Goal: Obtain resource: Download file/media

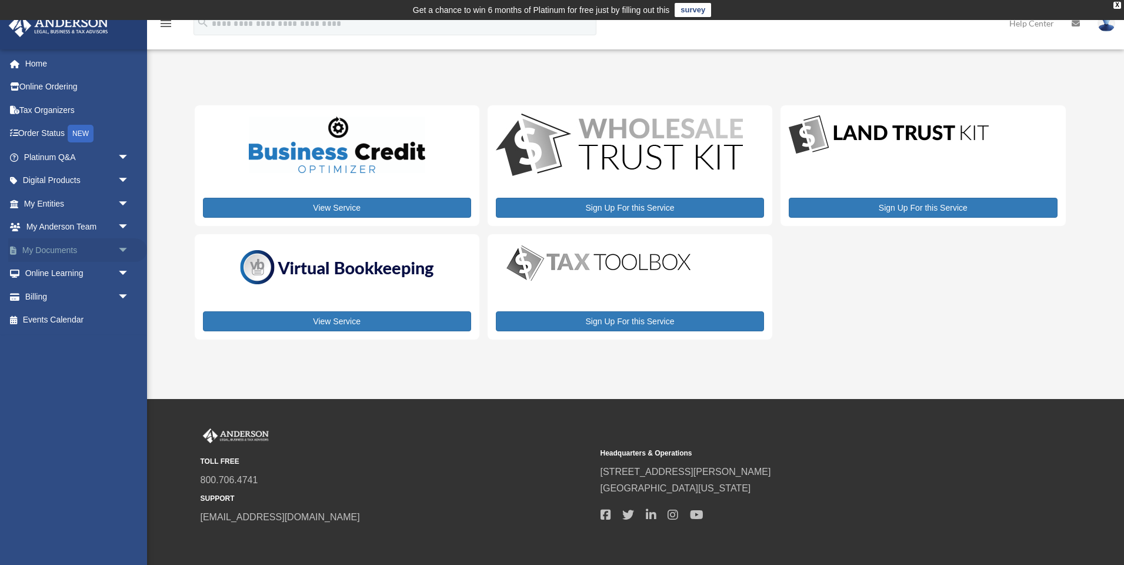
click at [124, 248] on span "arrow_drop_down" at bounding box center [130, 250] width 24 height 24
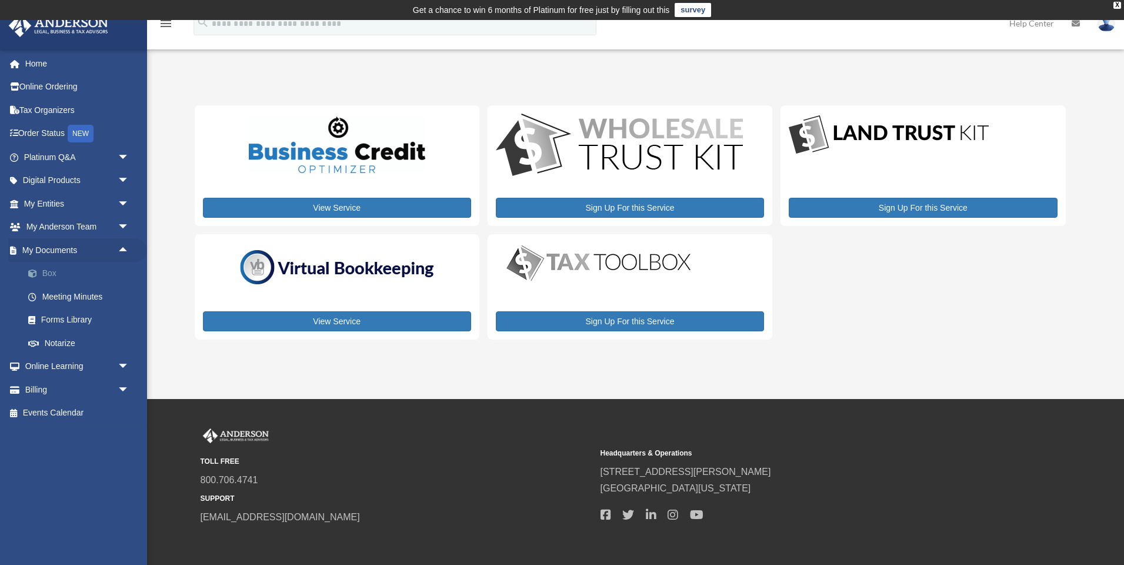
click at [93, 281] on link "Box" at bounding box center [81, 274] width 131 height 24
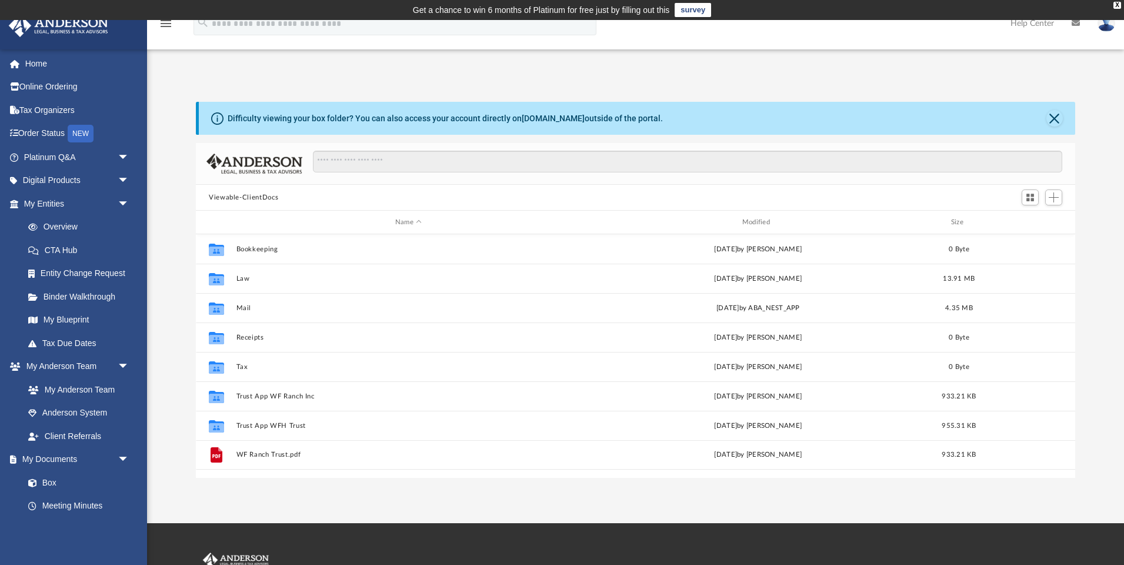
scroll to position [268, 879]
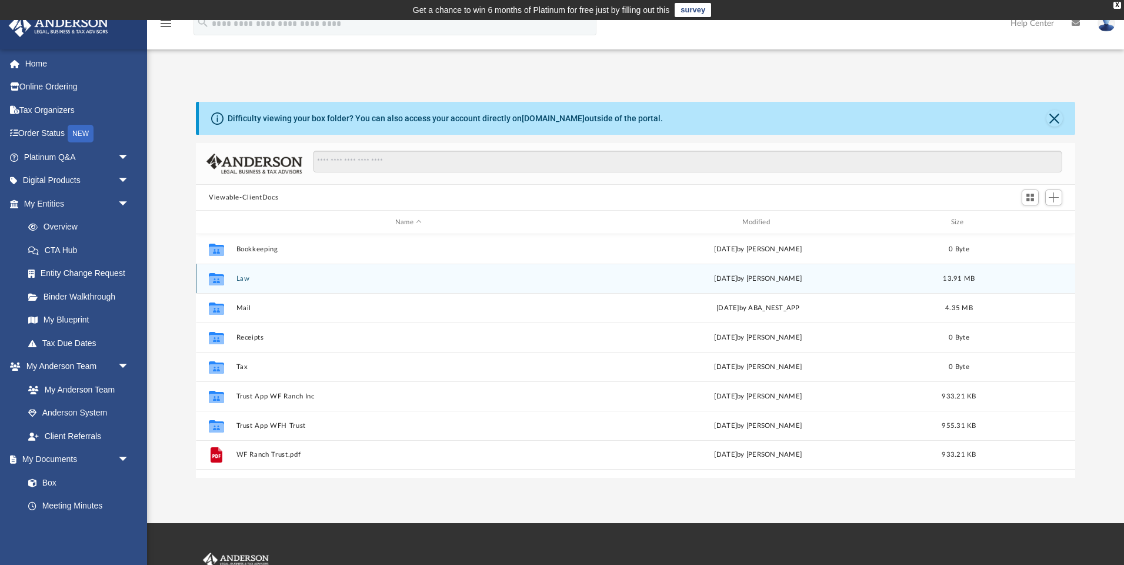
click at [253, 276] on button "Law" at bounding box center [408, 279] width 345 height 8
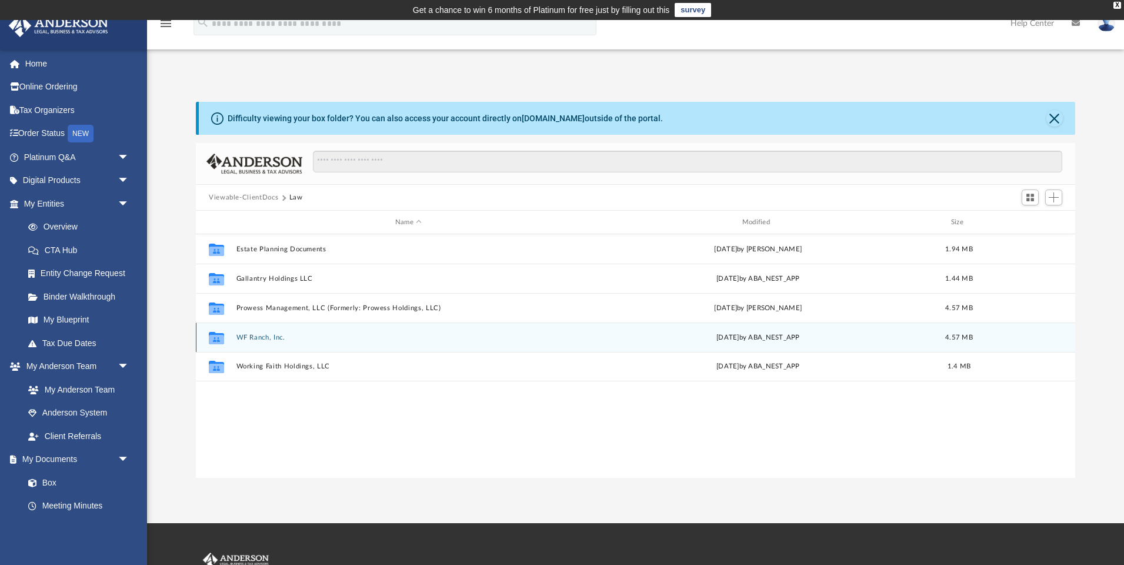
click at [326, 342] on div "Collaborated Folder WF Ranch, Inc. [DATE] by ABA_NEST_APP 4.57 MB" at bounding box center [635, 336] width 879 height 29
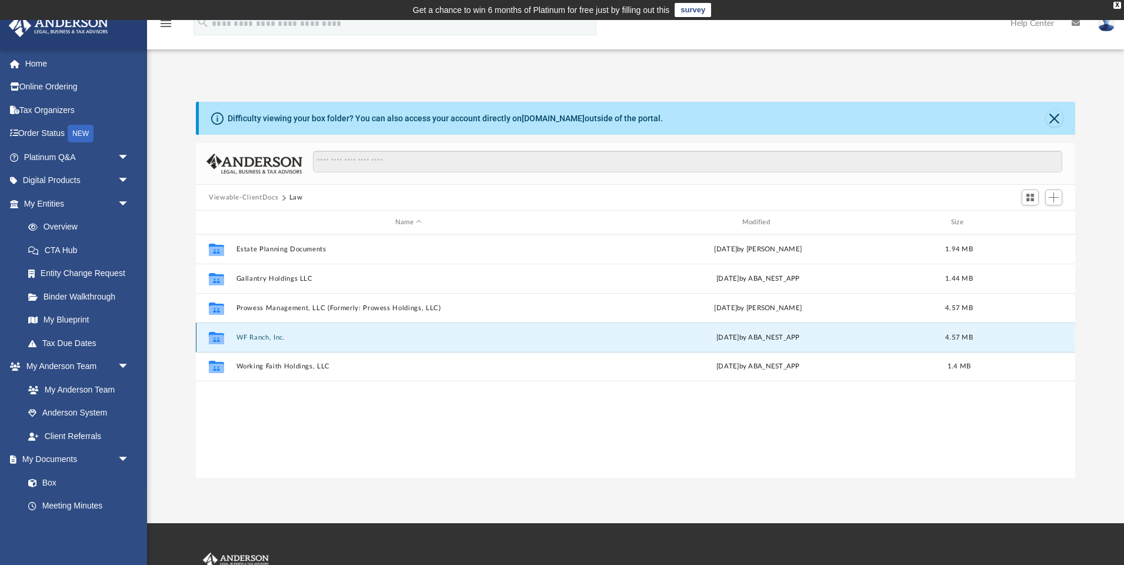
click at [269, 336] on button "WF Ranch, Inc." at bounding box center [408, 337] width 345 height 8
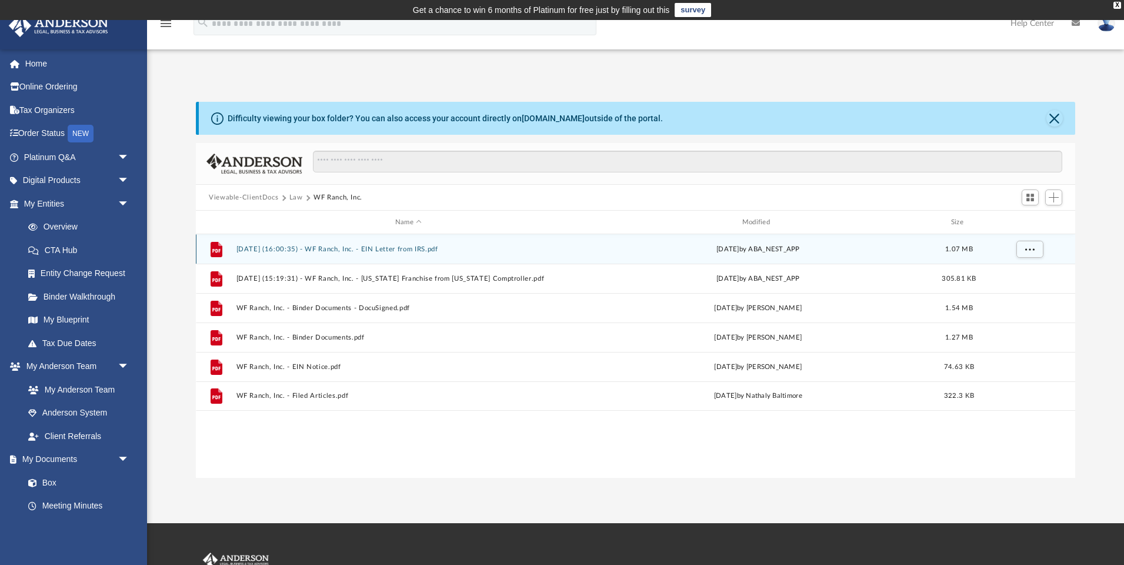
click at [419, 252] on button "[DATE] (16:00:35) - WF Ranch, Inc. - EIN Letter from IRS.pdf" at bounding box center [408, 249] width 345 height 8
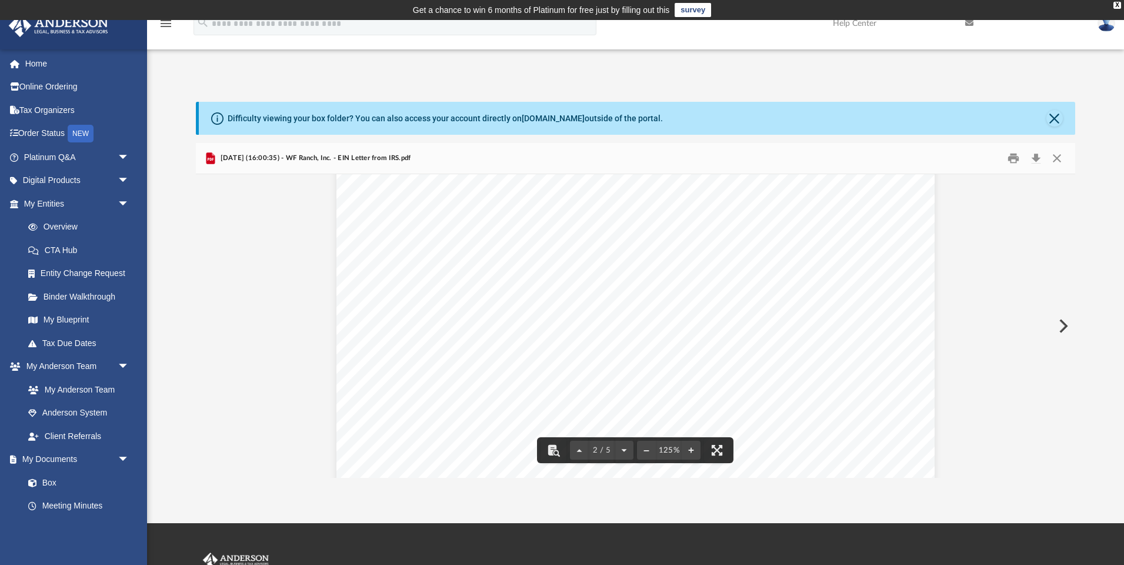
scroll to position [859, 0]
click at [1053, 117] on button "Close" at bounding box center [1054, 118] width 16 height 16
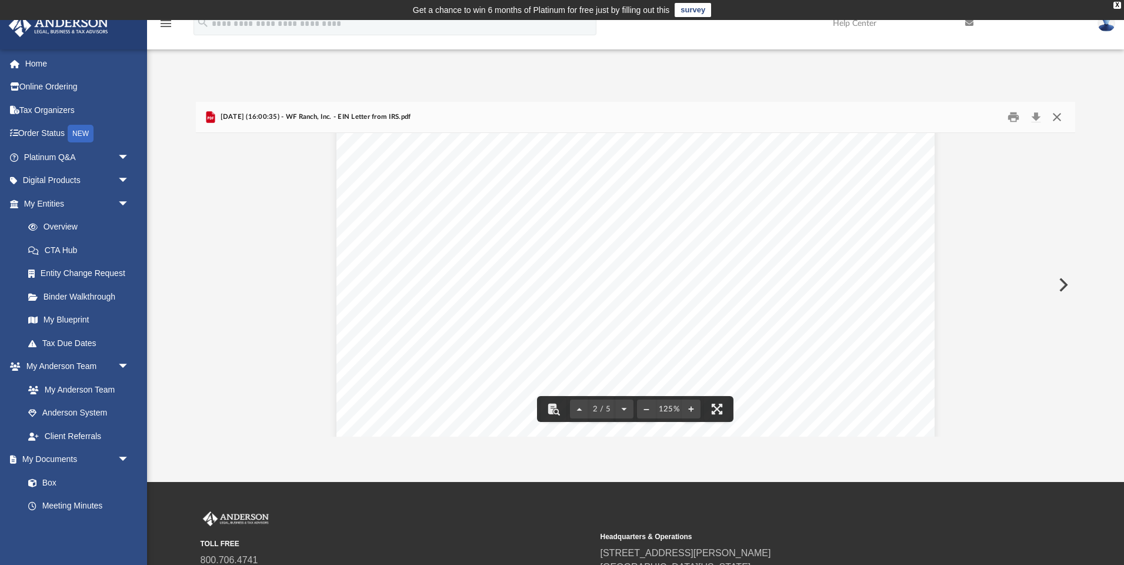
click at [1059, 120] on button "Close" at bounding box center [1056, 117] width 21 height 18
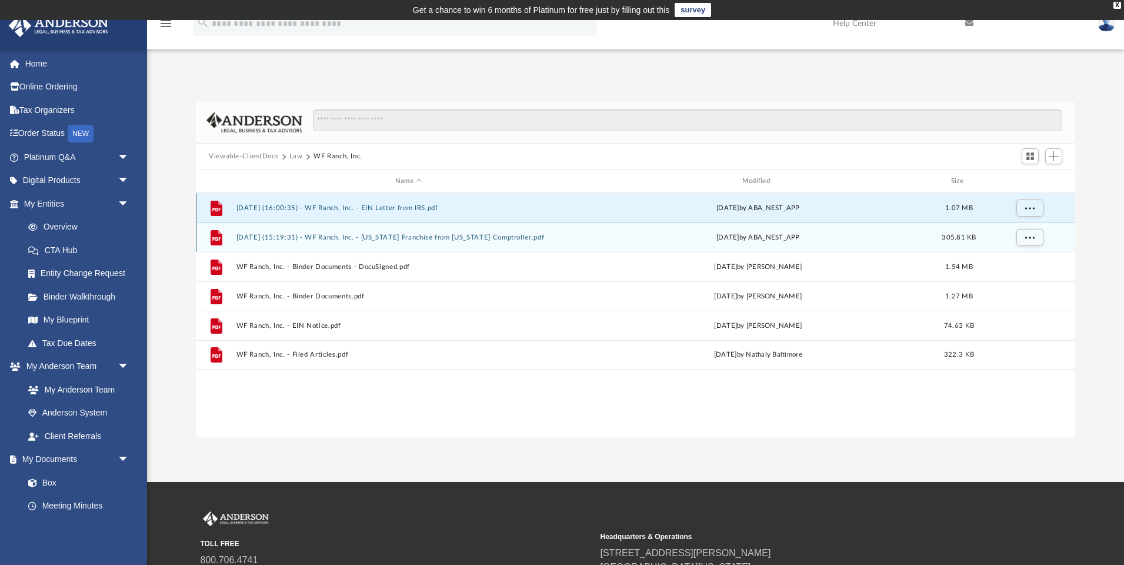
scroll to position [0, 0]
click at [356, 238] on button "[DATE] (15:19:31) - WF Ranch, Inc. - [US_STATE] Franchise from [US_STATE] Compt…" at bounding box center [408, 237] width 345 height 8
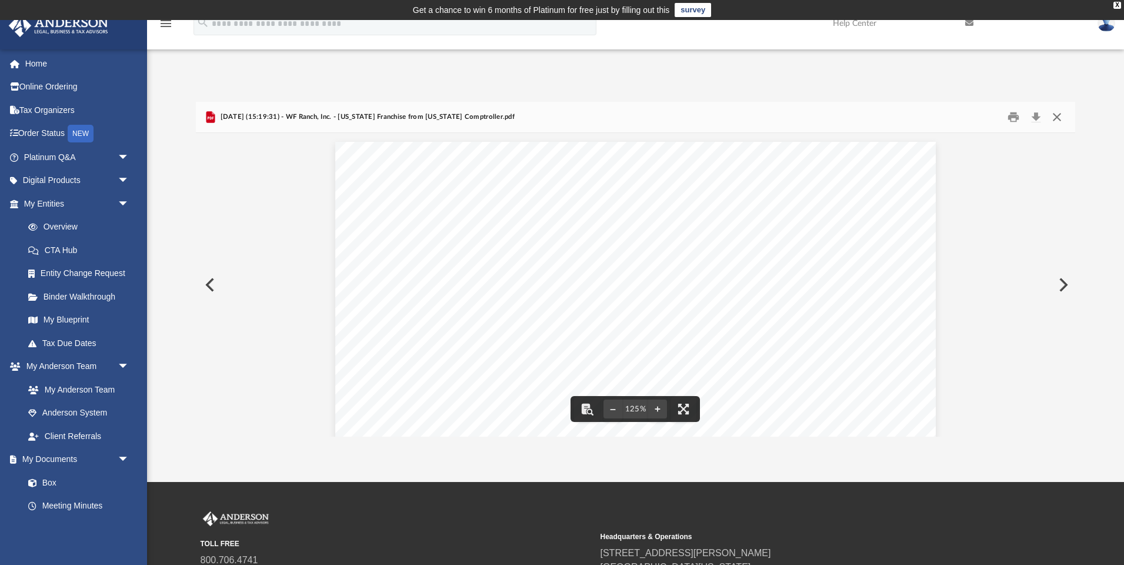
click at [1059, 119] on button "Close" at bounding box center [1056, 117] width 21 height 18
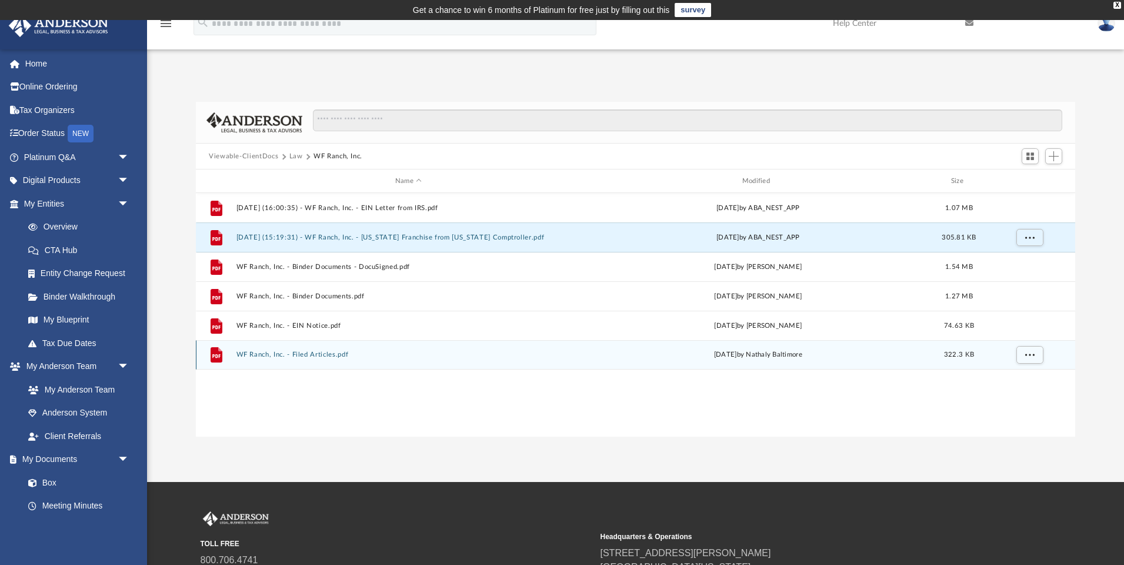
click at [337, 357] on button "WF Ranch, Inc. - Filed Articles.pdf" at bounding box center [408, 355] width 345 height 8
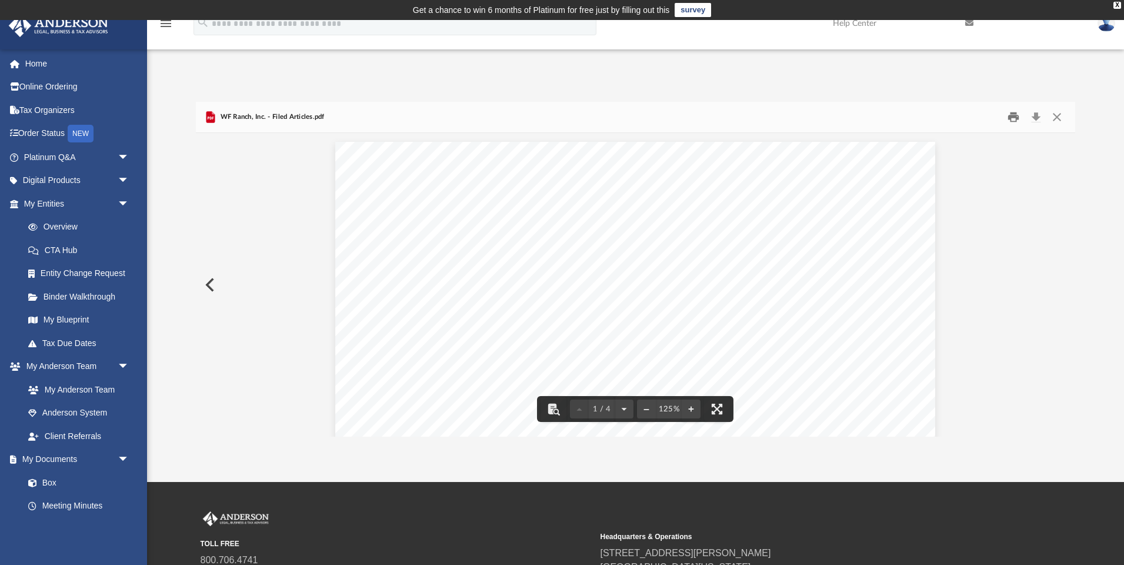
click at [1019, 118] on button "Print" at bounding box center [1014, 117] width 24 height 18
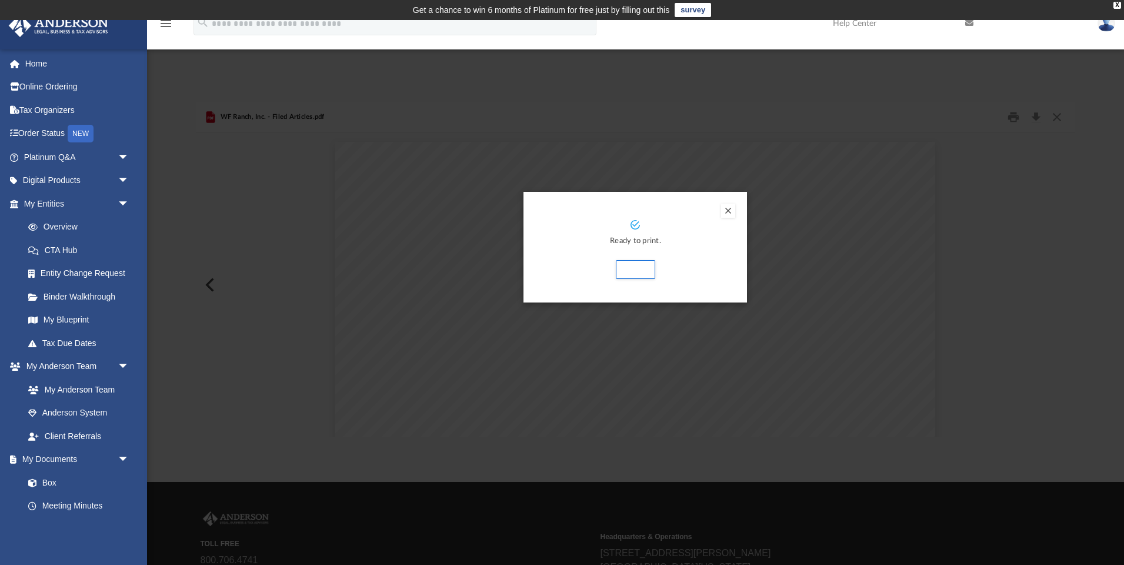
click at [723, 209] on button "Preview" at bounding box center [728, 210] width 14 height 14
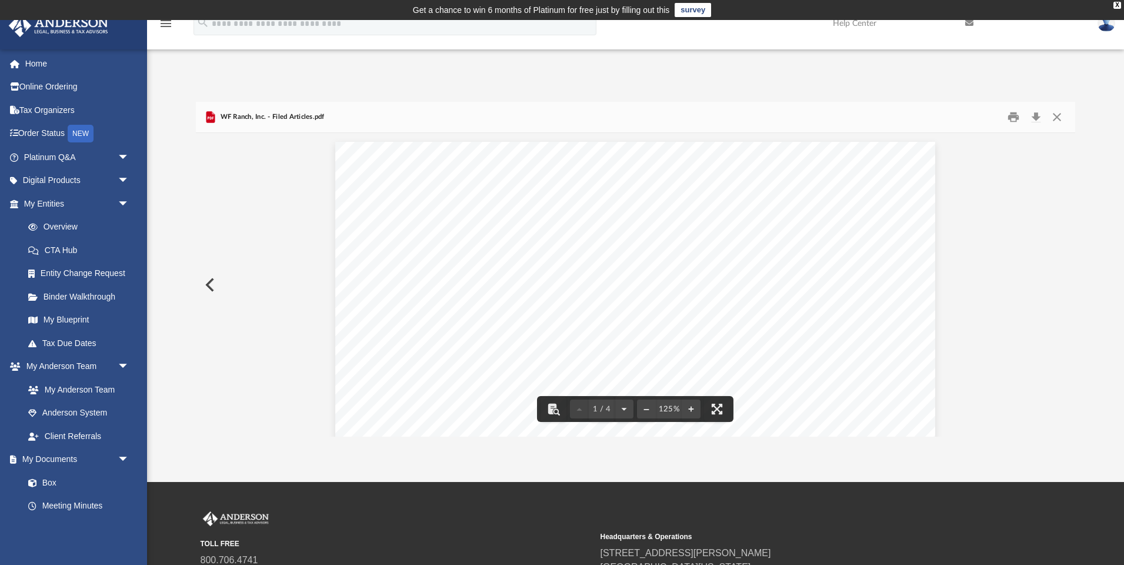
drag, startPoint x: 1032, startPoint y: 111, endPoint x: 1042, endPoint y: 98, distance: 16.0
click at [1033, 111] on button "Download" at bounding box center [1035, 117] width 21 height 18
